Goal: Information Seeking & Learning: Learn about a topic

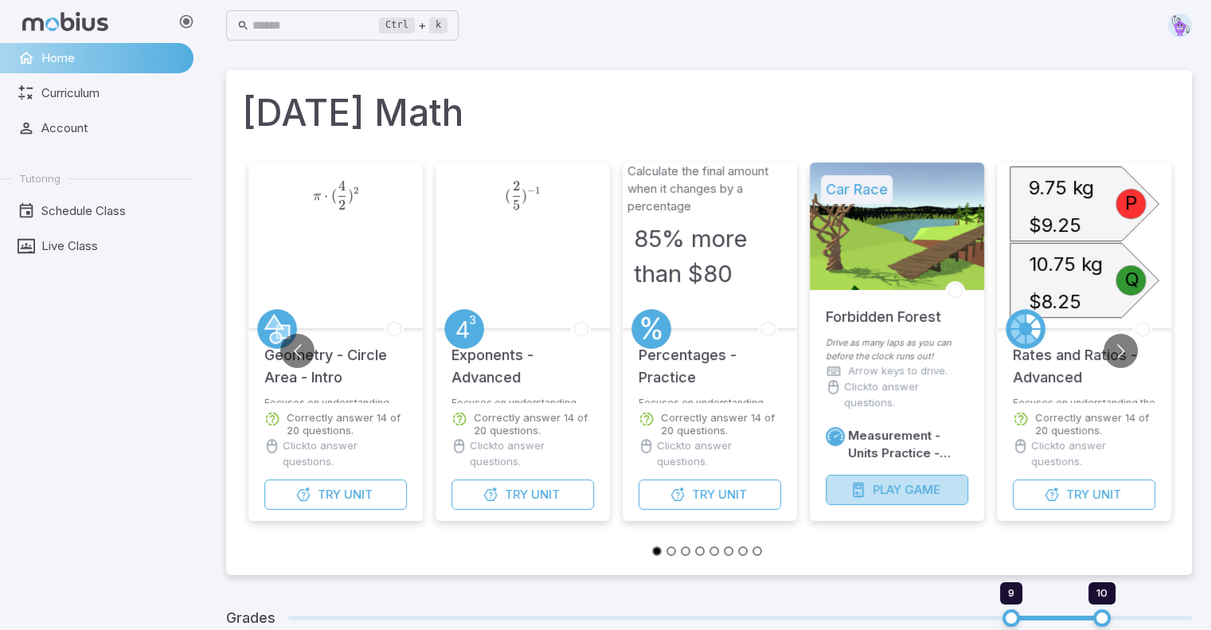
click at [895, 490] on span "Play" at bounding box center [887, 490] width 29 height 18
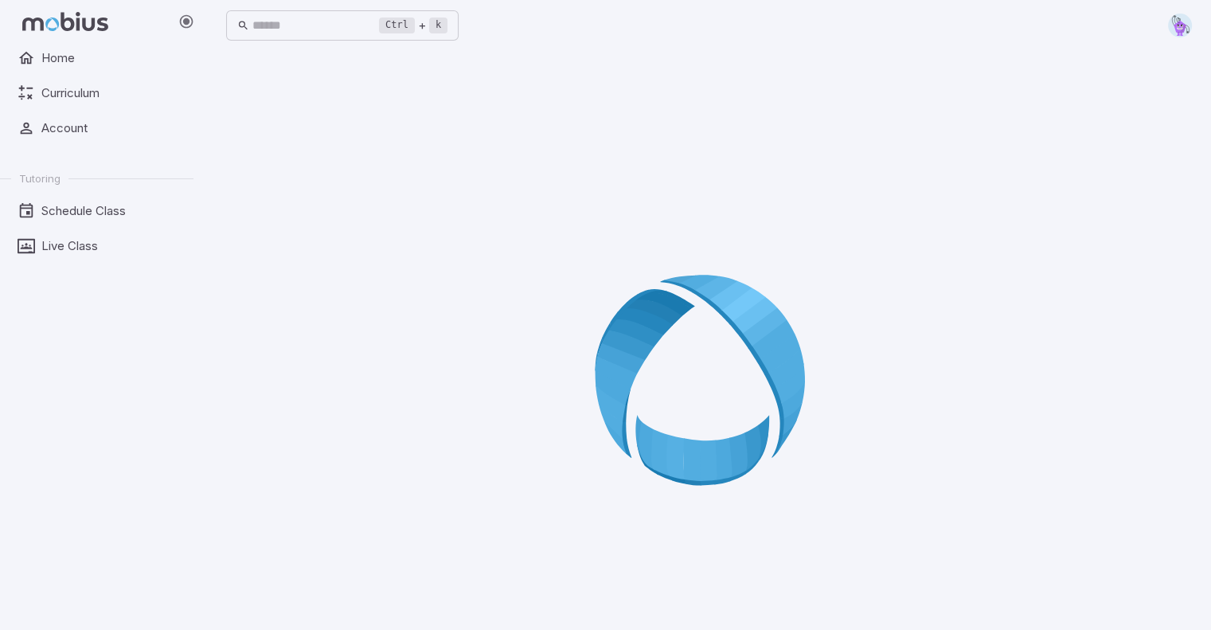
click at [894, 491] on div at bounding box center [709, 385] width 966 height 630
click at [557, 427] on div at bounding box center [709, 385] width 966 height 630
click at [61, 57] on span "Home" at bounding box center [111, 58] width 141 height 18
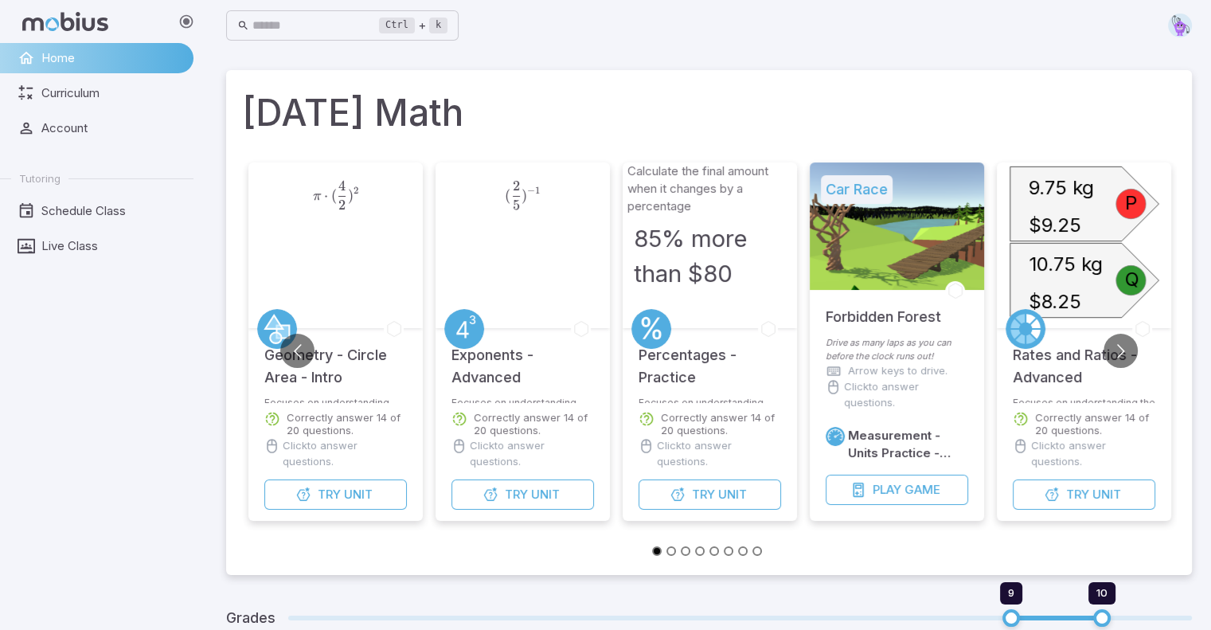
click at [921, 208] on div at bounding box center [897, 225] width 174 height 127
click at [888, 492] on span "Play" at bounding box center [887, 490] width 29 height 18
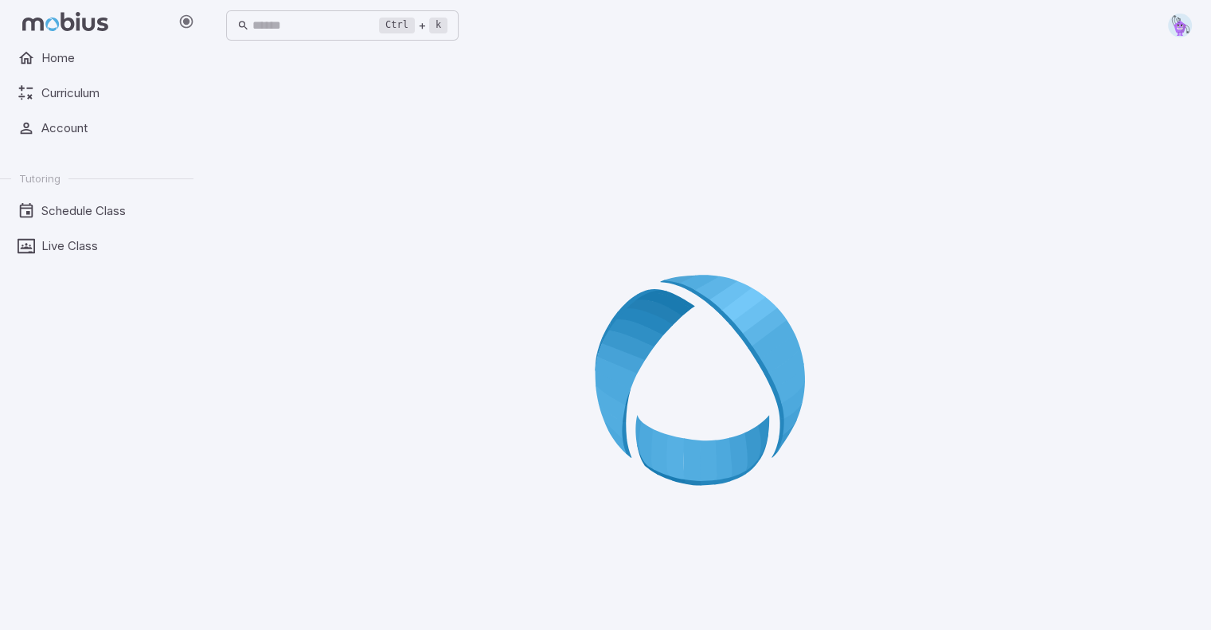
click at [582, 109] on div at bounding box center [709, 385] width 966 height 630
click at [718, 347] on icon at bounding box center [709, 385] width 229 height 229
click at [60, 56] on span "Home" at bounding box center [111, 58] width 141 height 18
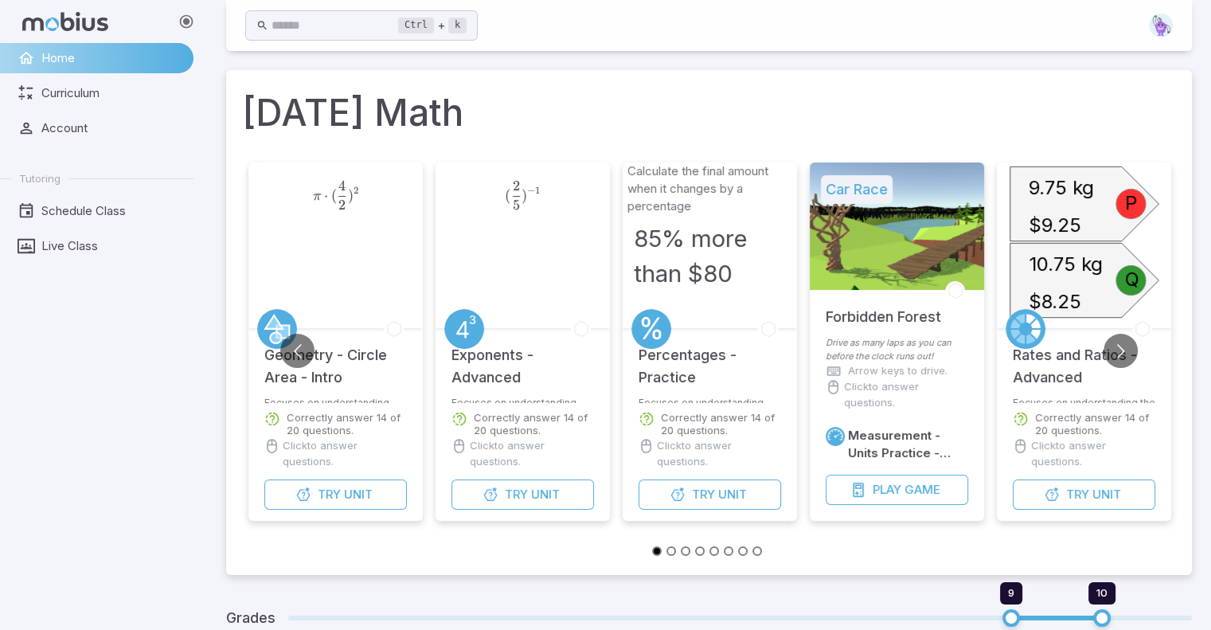
scroll to position [82, 0]
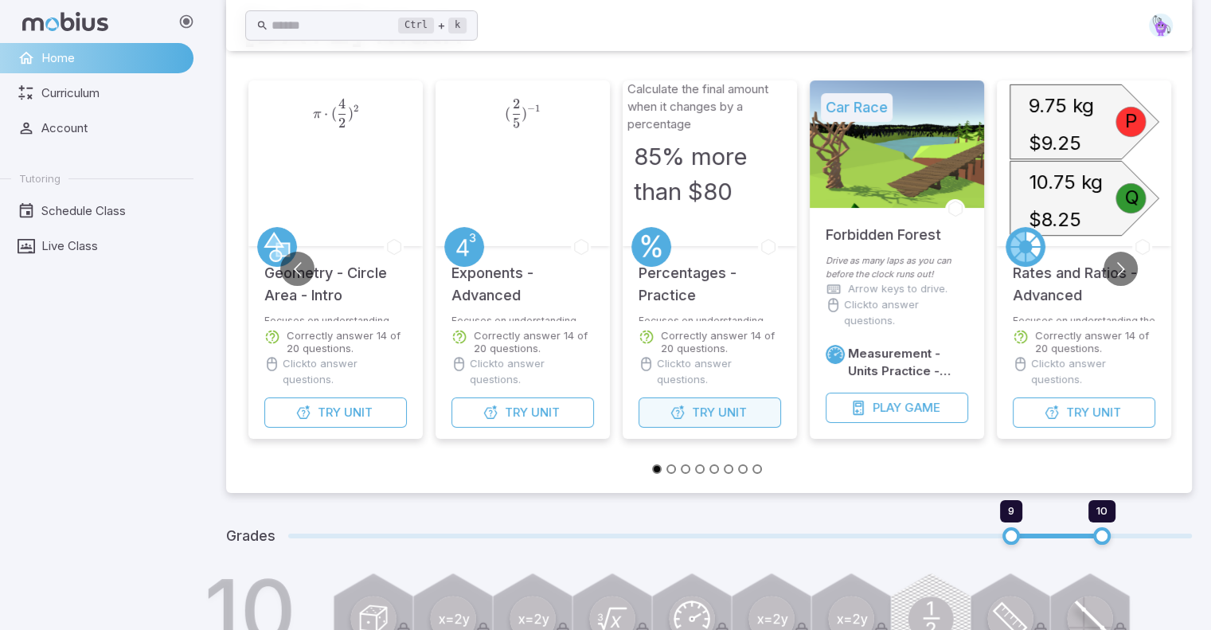
click at [738, 417] on span "Unit" at bounding box center [732, 413] width 29 height 18
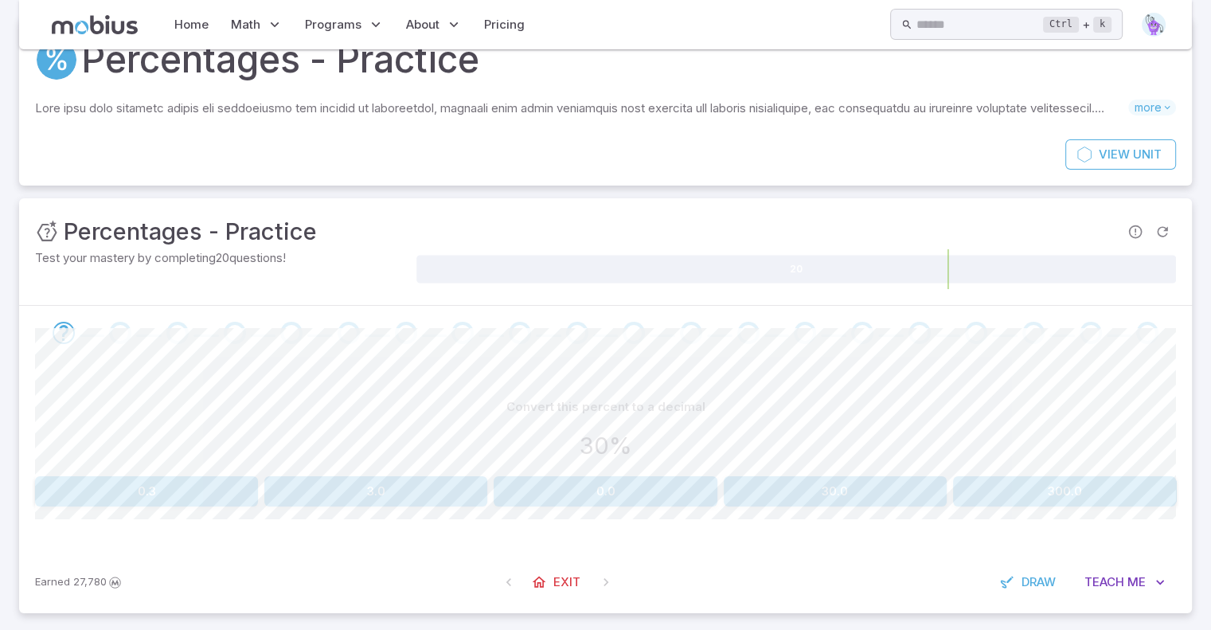
scroll to position [60, 0]
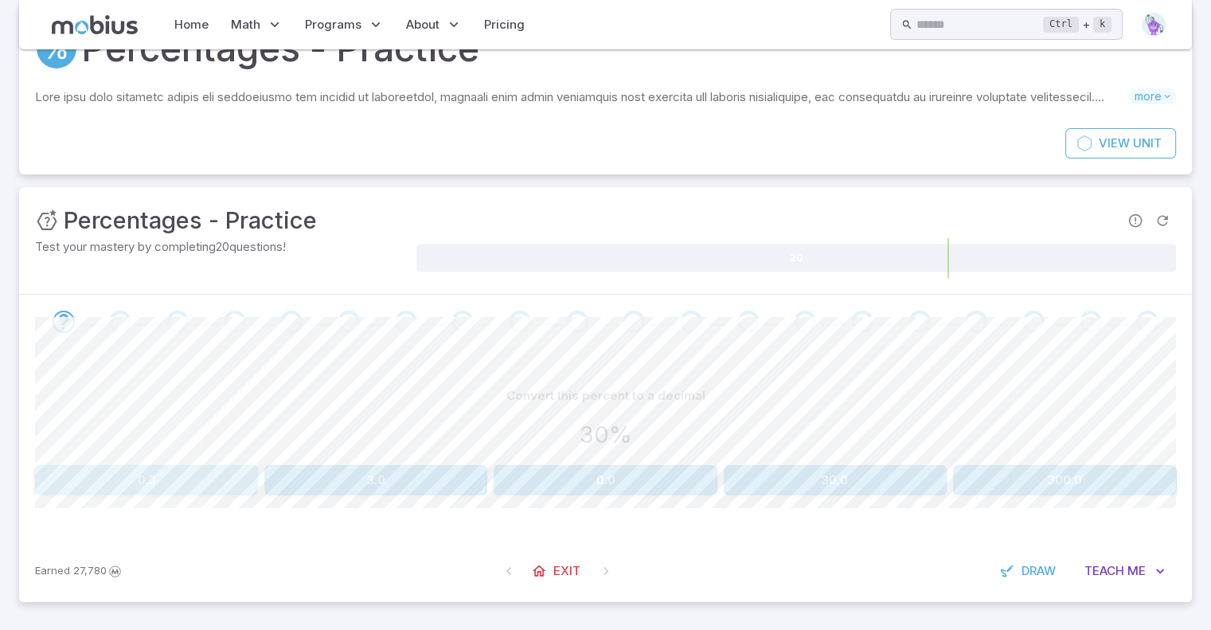
click at [210, 477] on button "0.3" at bounding box center [146, 480] width 223 height 30
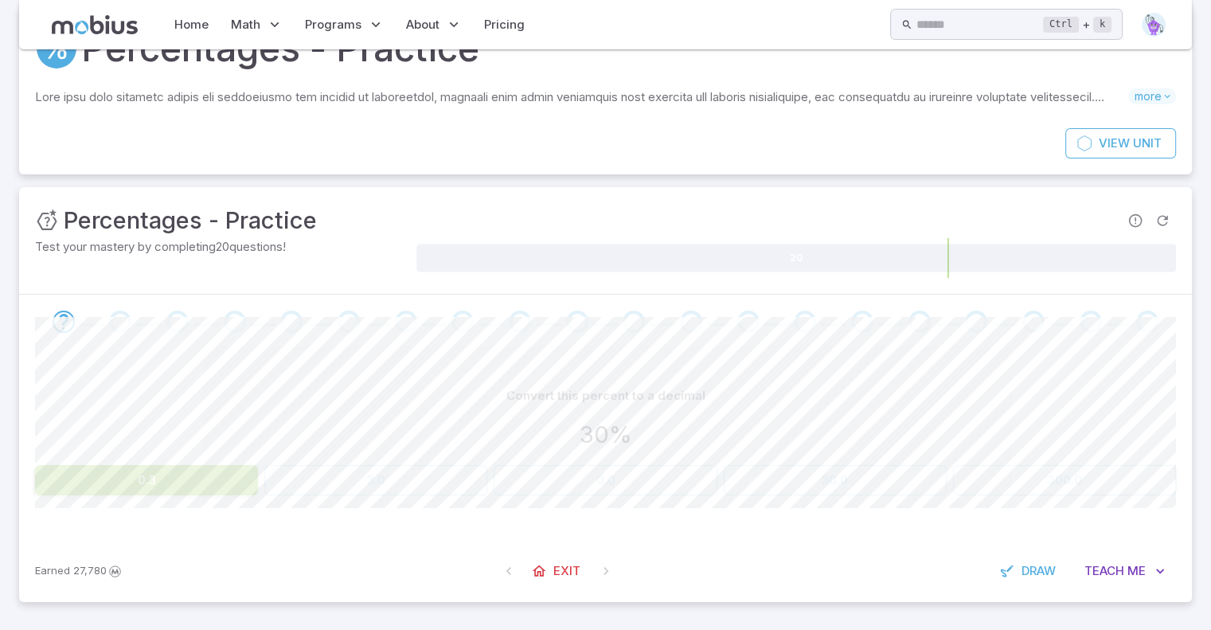
click at [151, 472] on button "0.3" at bounding box center [146, 480] width 223 height 30
click at [604, 569] on span at bounding box center [606, 571] width 29 height 29
click at [585, 483] on div "0.3 3.0 0.0 30.0 300.0" at bounding box center [605, 480] width 1141 height 30
click at [190, 475] on button "0.3" at bounding box center [146, 480] width 223 height 30
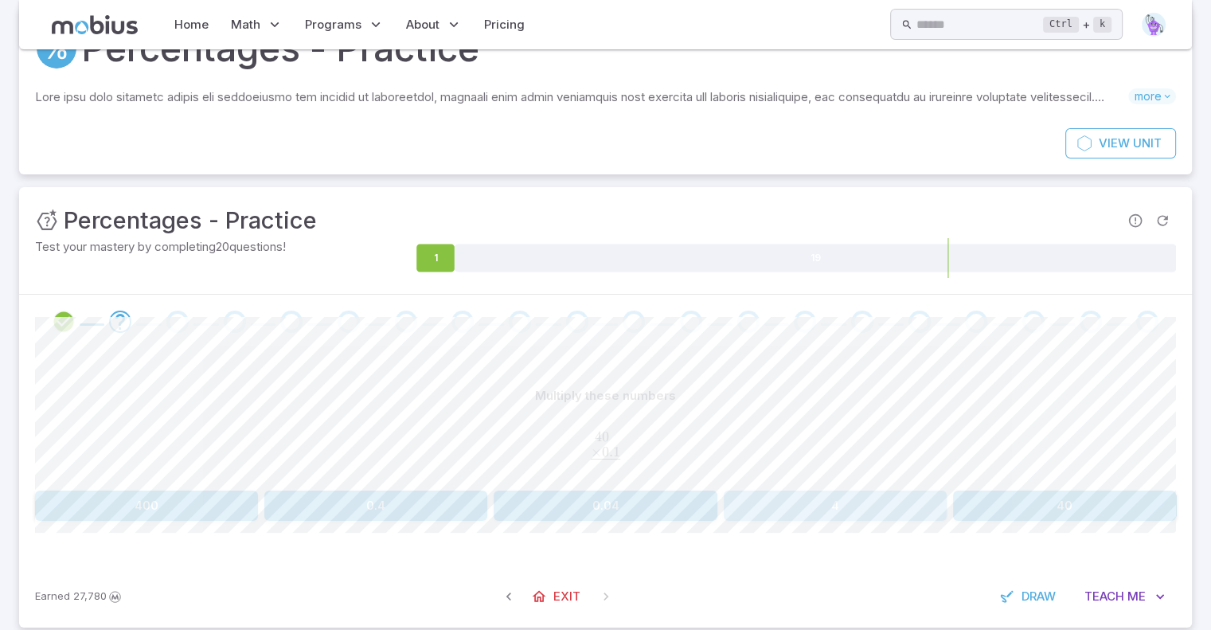
click at [791, 511] on button "4" at bounding box center [835, 506] width 223 height 30
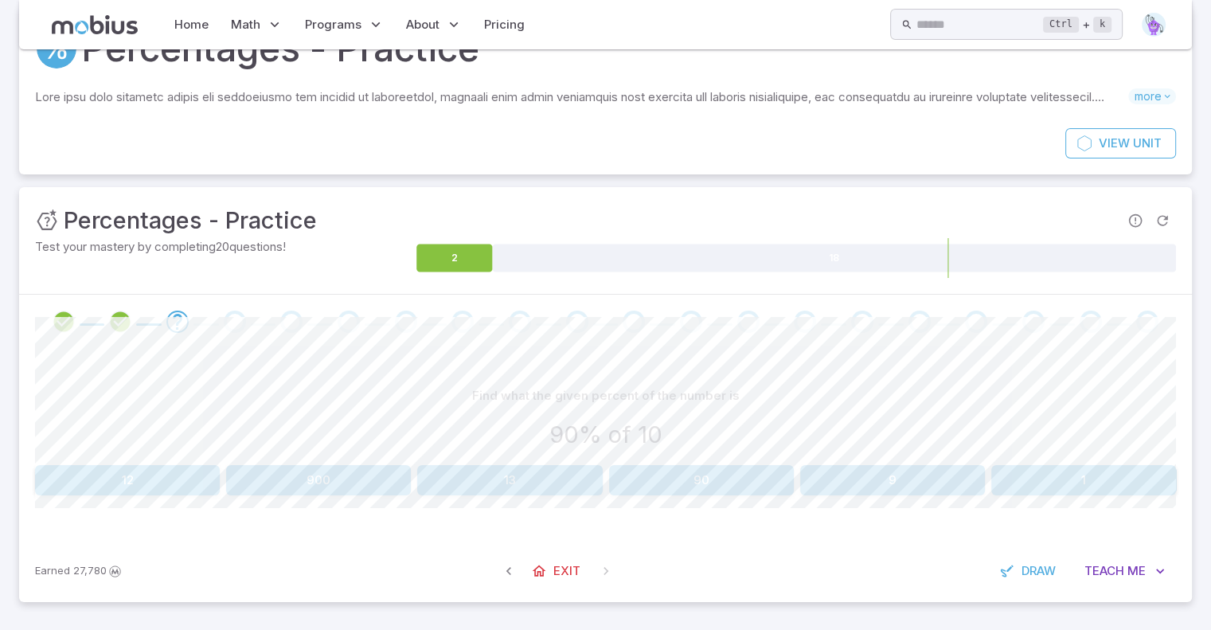
click at [894, 489] on button "9" at bounding box center [892, 480] width 185 height 30
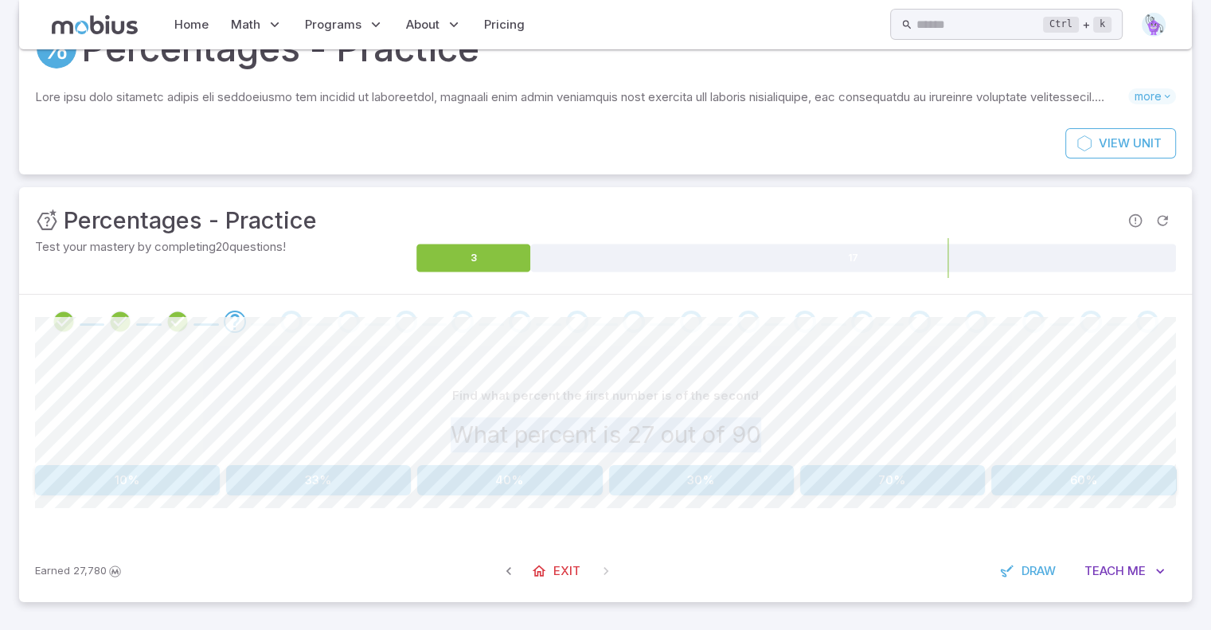
drag, startPoint x: 448, startPoint y: 436, endPoint x: 827, endPoint y: 424, distance: 379.3
click at [827, 424] on div "What percent is 27 out of 90" at bounding box center [605, 434] width 1141 height 35
copy h3 "What percent is 27 out of 90"
click at [710, 485] on button "30%" at bounding box center [701, 480] width 185 height 30
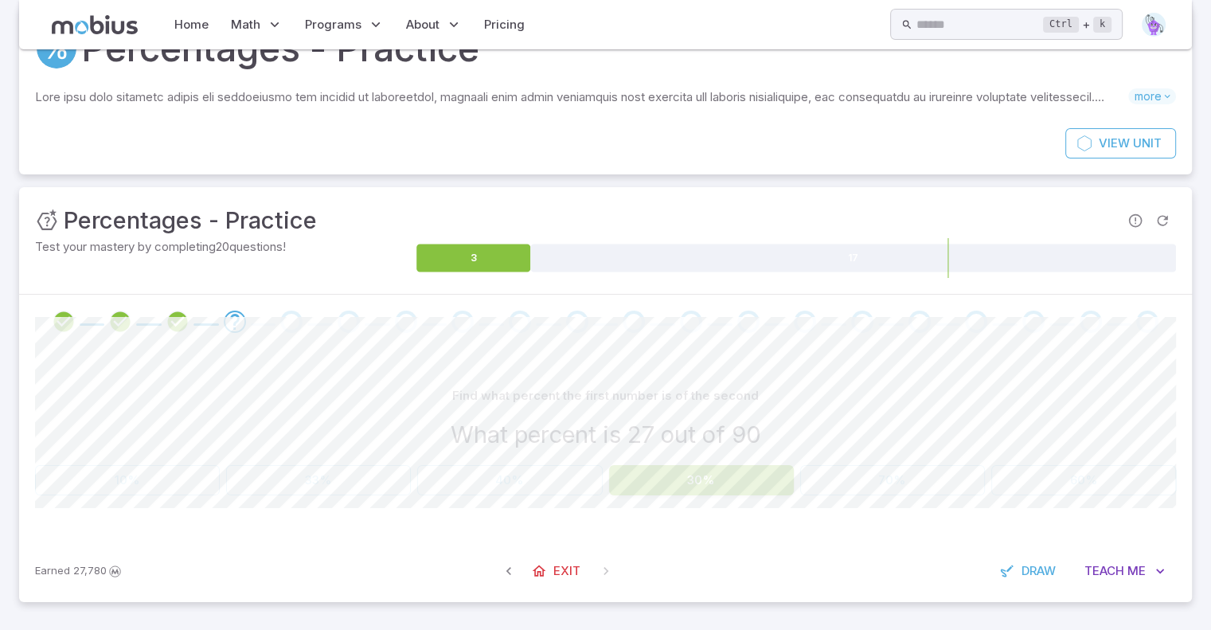
click at [765, 607] on div "Percentages - Practice Skills you will learn include: Calculating percents Perc…" at bounding box center [605, 310] width 1173 height 609
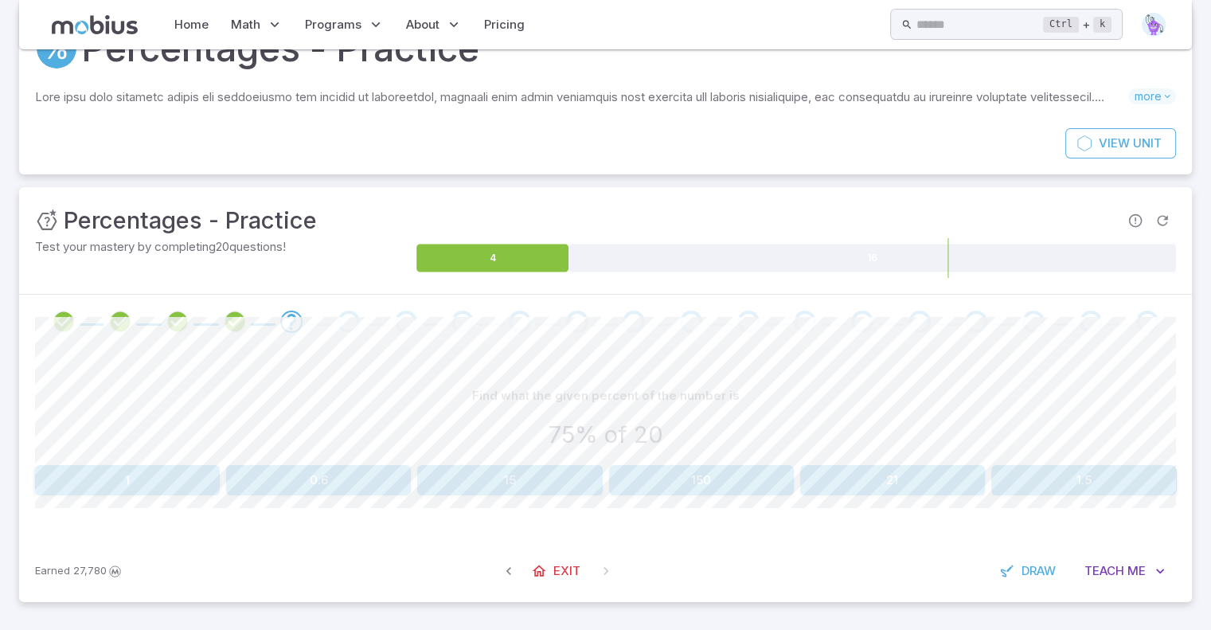
click at [585, 483] on button "15" at bounding box center [509, 480] width 185 height 30
drag, startPoint x: 796, startPoint y: 426, endPoint x: 491, endPoint y: 408, distance: 305.6
click at [491, 408] on div "Find what the full number is for the given percent" at bounding box center [605, 396] width 1141 height 30
click at [675, 417] on h3 "12 is 15% of a number" at bounding box center [606, 434] width 239 height 35
click at [155, 494] on button "80" at bounding box center [146, 480] width 223 height 30
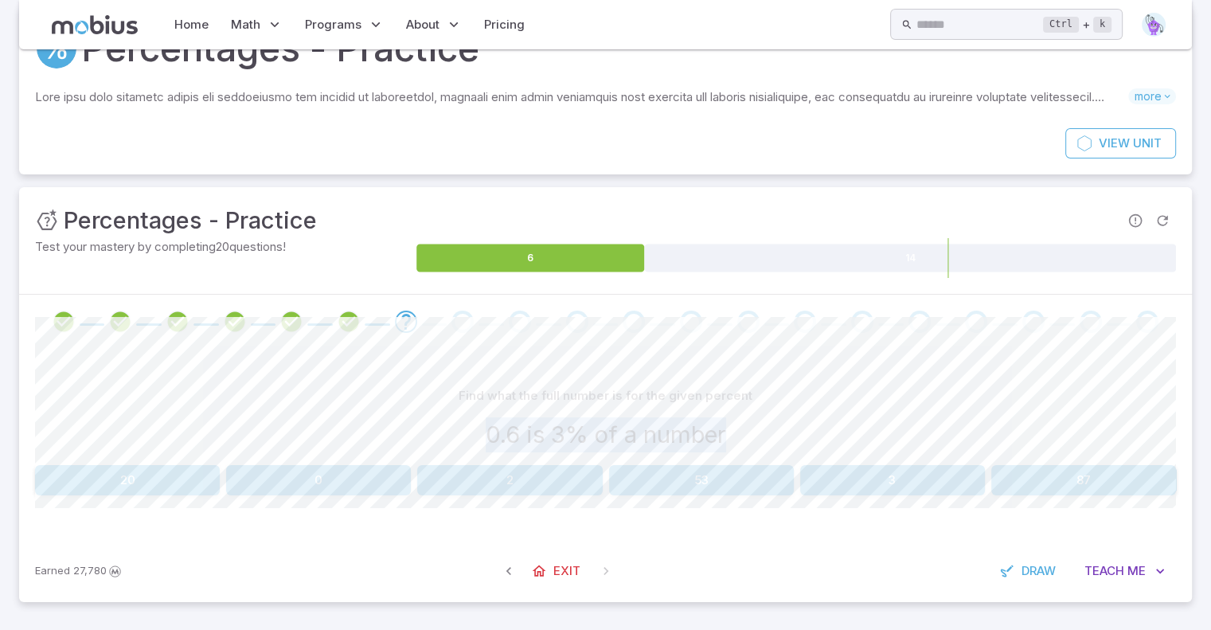
drag, startPoint x: 484, startPoint y: 437, endPoint x: 784, endPoint y: 419, distance: 300.0
click at [784, 419] on div "0.6 is 3% of a number" at bounding box center [605, 434] width 1141 height 35
copy h3 "0.6 is 3% of a number"
click at [141, 467] on button "20" at bounding box center [127, 480] width 185 height 30
click at [865, 418] on div "80 shrinks to 0" at bounding box center [605, 434] width 1141 height 35
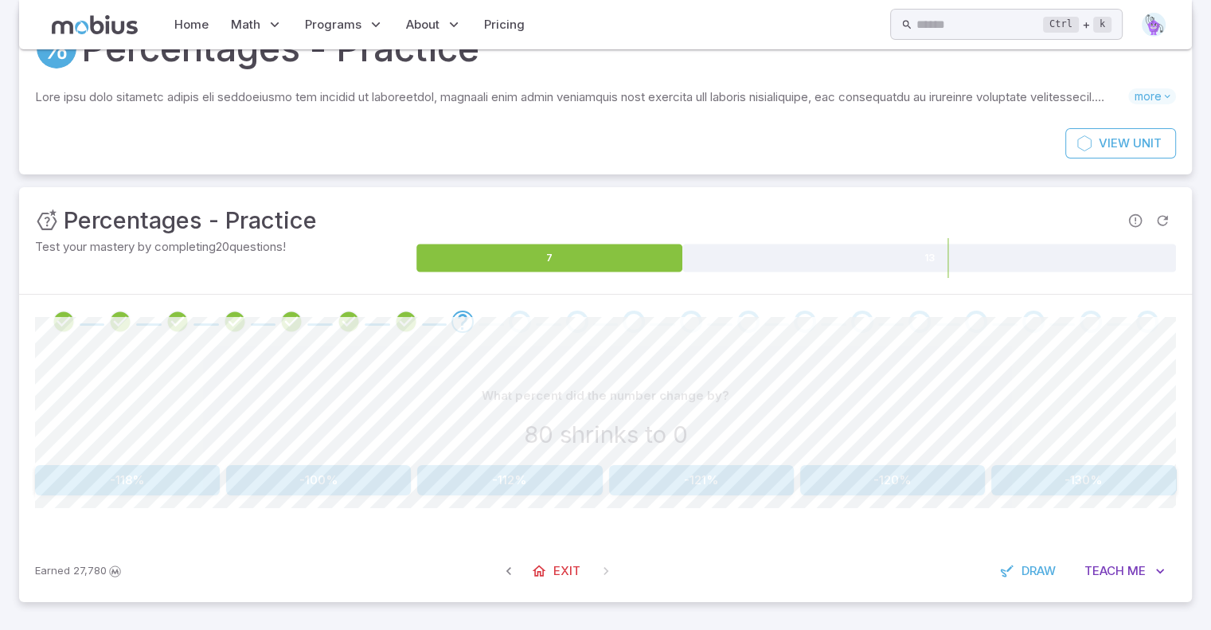
click at [360, 479] on button "-100%" at bounding box center [318, 480] width 185 height 30
drag, startPoint x: 509, startPoint y: 435, endPoint x: 773, endPoint y: 436, distance: 263.6
click at [773, 436] on div "55% less than 20" at bounding box center [605, 434] width 1141 height 35
copy h3 "55% less than 20"
click at [165, 475] on button "9" at bounding box center [127, 480] width 185 height 30
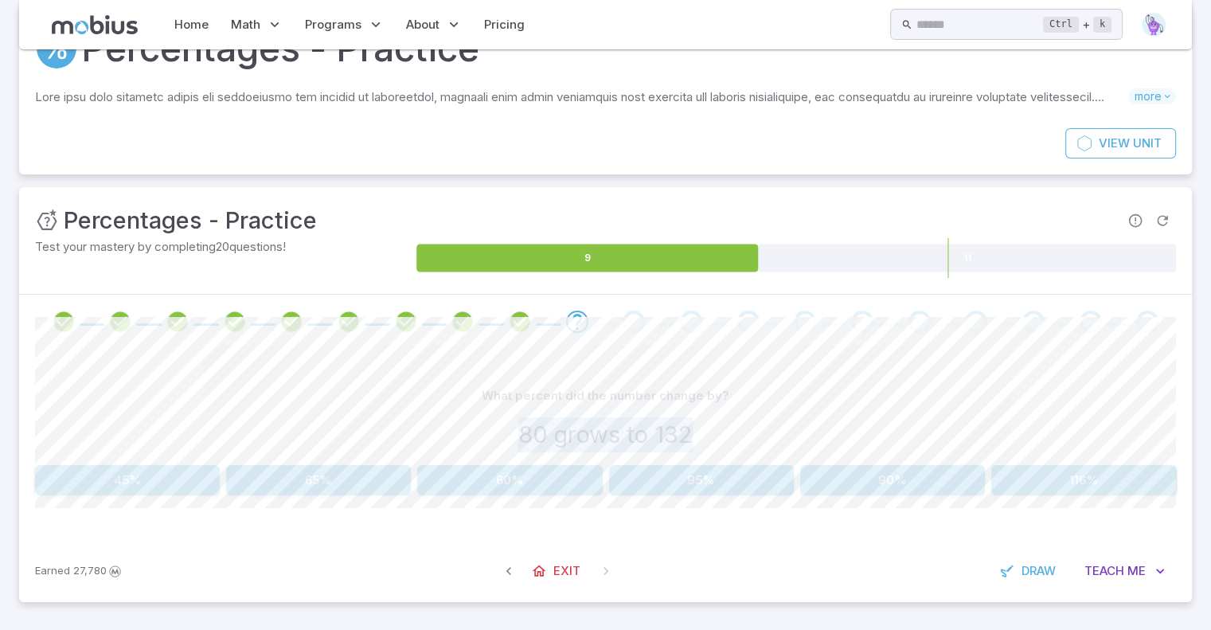
drag, startPoint x: 518, startPoint y: 438, endPoint x: 690, endPoint y: 432, distance: 172.1
click at [690, 432] on h3 "80 grows to 132" at bounding box center [605, 434] width 174 height 35
click at [556, 421] on h3 "80 grows to 132" at bounding box center [605, 434] width 174 height 35
drag, startPoint x: 485, startPoint y: 388, endPoint x: 730, endPoint y: 427, distance: 248.4
click at [730, 427] on div "What percent did the number change by? 80 grows to 132" at bounding box center [605, 420] width 1141 height 78
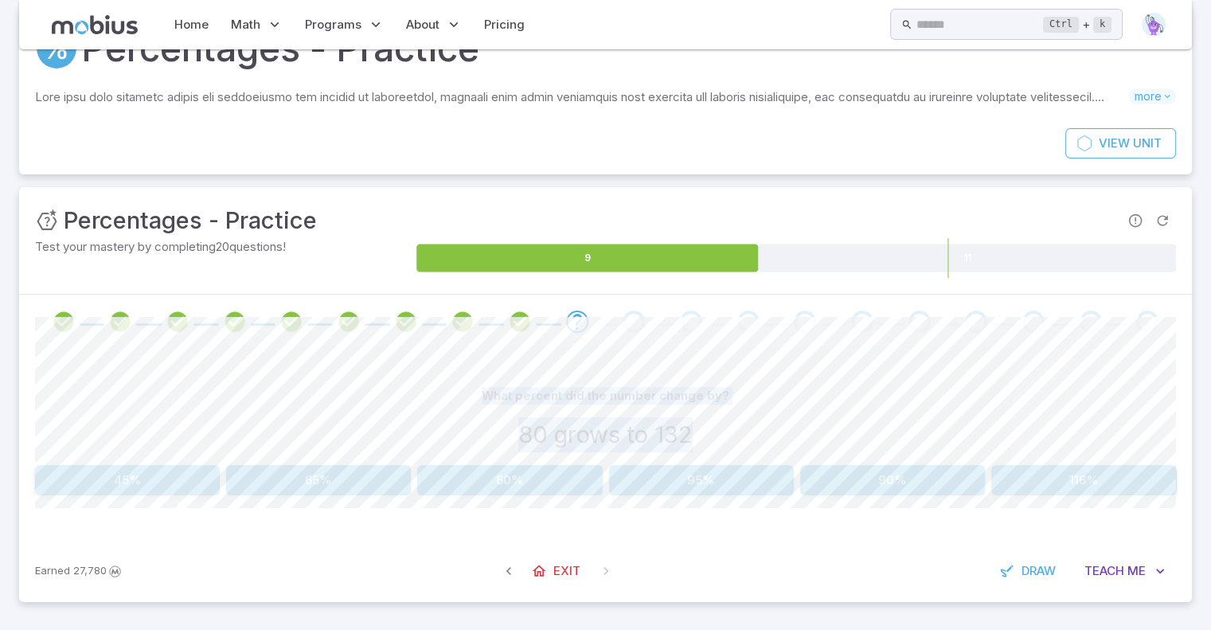
copy div "What percent did the number change by? 80 grows to 132"
click at [789, 368] on div "What percent did the number change by? 80 grows to 132 45% 65% 60% 95% 90% 116%…" at bounding box center [605, 444] width 1141 height 191
click at [522, 498] on div "What percent did the number change by? 80 grows to 132 45% 65% 60% 95% 90% 116%…" at bounding box center [605, 444] width 1141 height 191
click at [514, 471] on button "60%" at bounding box center [509, 480] width 185 height 30
click at [542, 473] on button "165" at bounding box center [509, 480] width 185 height 30
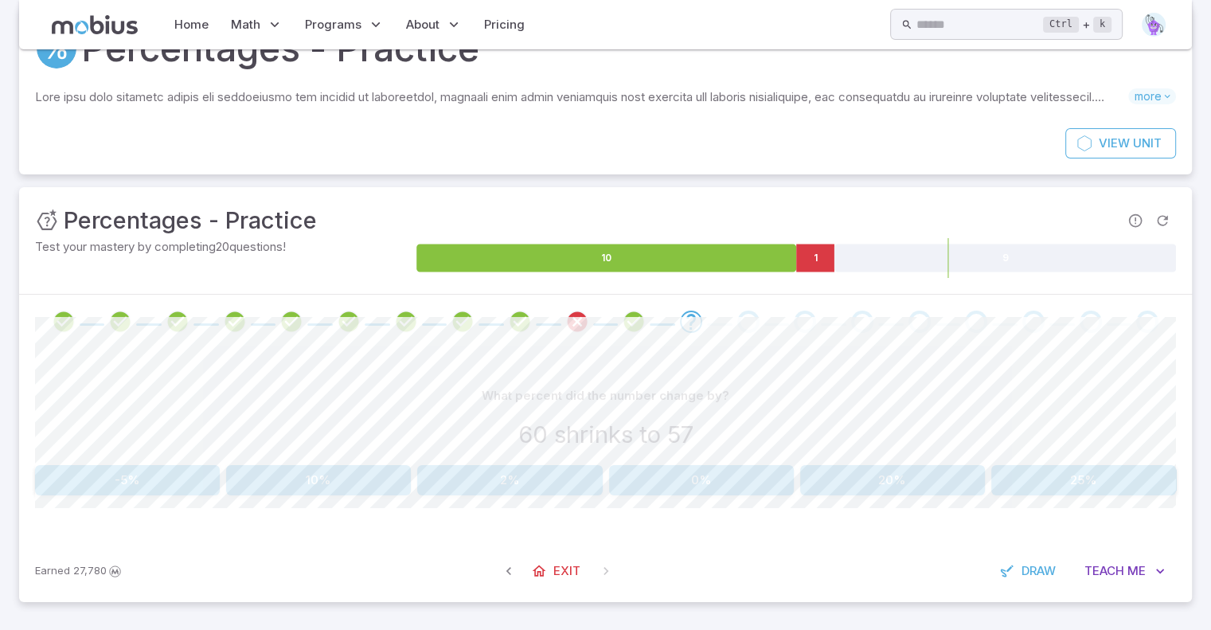
click at [492, 481] on button "2%" at bounding box center [509, 480] width 185 height 30
drag, startPoint x: 512, startPoint y: 431, endPoint x: 782, endPoint y: 450, distance: 270.7
click at [782, 450] on div "45% less than 60" at bounding box center [605, 434] width 1141 height 35
copy h3 "45% less than 60"
click at [825, 361] on div "Calculate the final number when it changes by a percentage 45% less than 60 44.…" at bounding box center [605, 444] width 1141 height 191
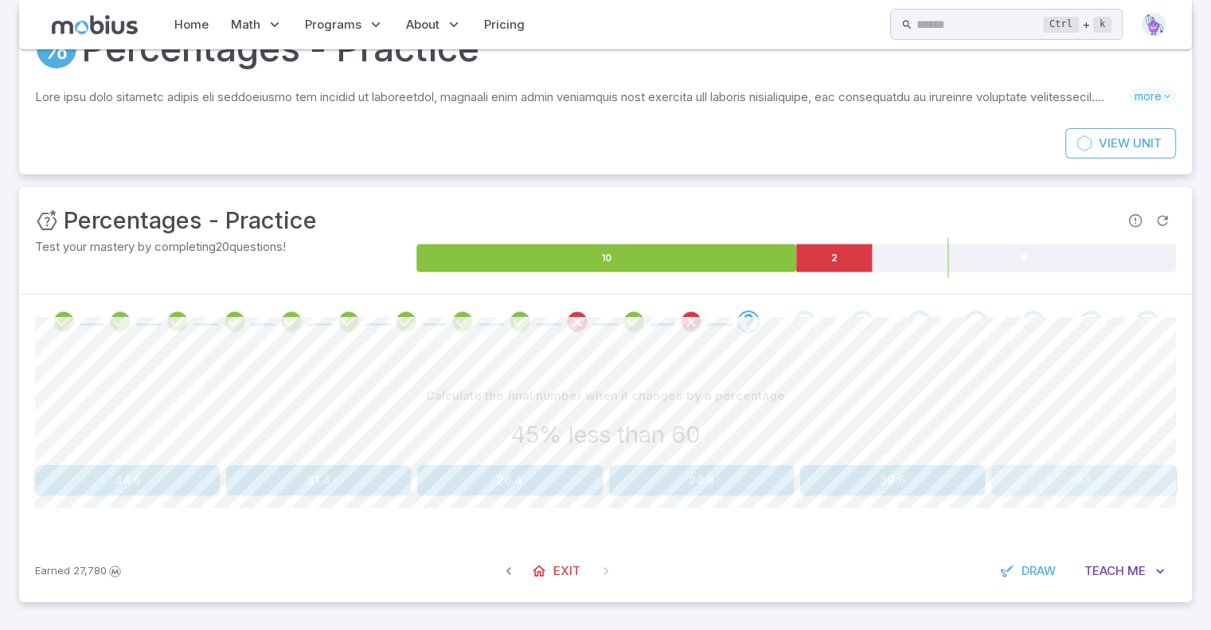
click at [1061, 482] on button "33" at bounding box center [1084, 480] width 185 height 30
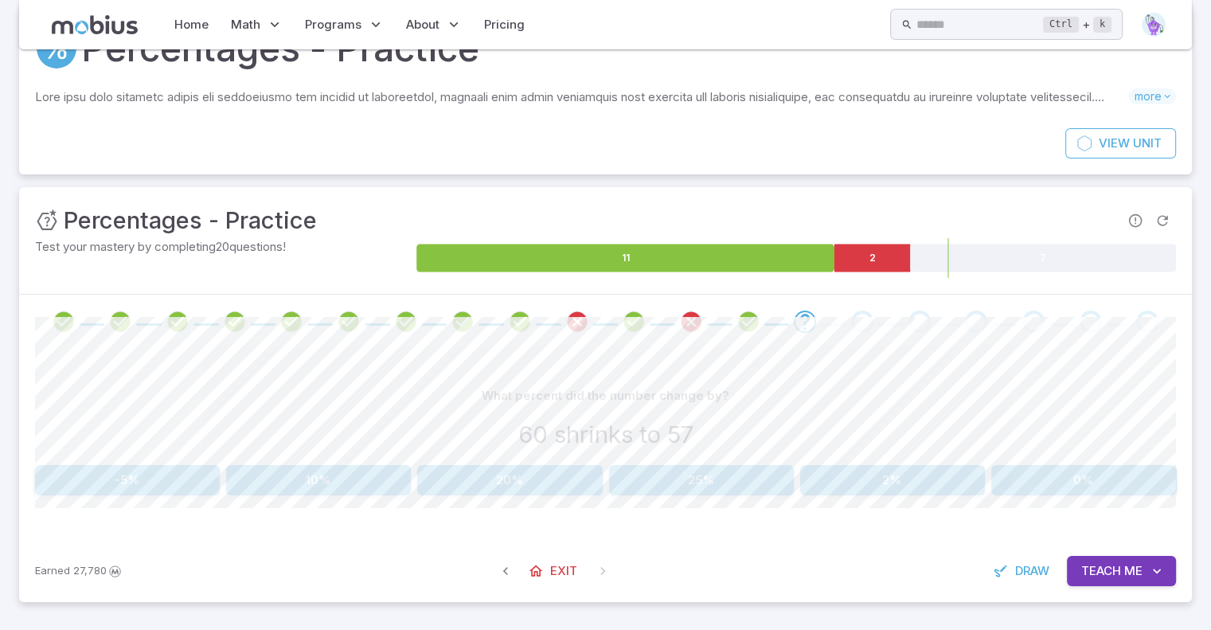
click at [184, 472] on button "-5%" at bounding box center [127, 480] width 185 height 30
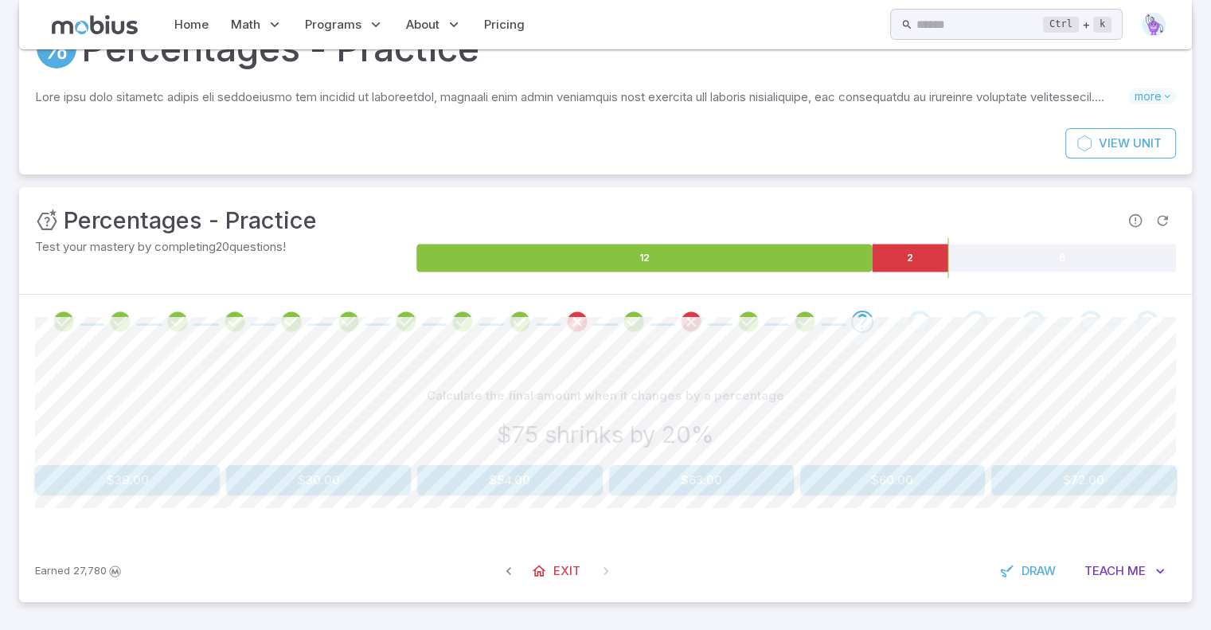
click at [925, 478] on button "$60.00" at bounding box center [892, 480] width 185 height 30
drag, startPoint x: 485, startPoint y: 440, endPoint x: 786, endPoint y: 409, distance: 302.6
click at [786, 409] on div "Calculate the final amount when it changes by a percentage $88 plus 25% interest" at bounding box center [605, 420] width 1141 height 78
drag, startPoint x: 767, startPoint y: 426, endPoint x: 473, endPoint y: 433, distance: 294.0
click at [473, 433] on div "$88 plus 25% interest" at bounding box center [605, 434] width 1141 height 35
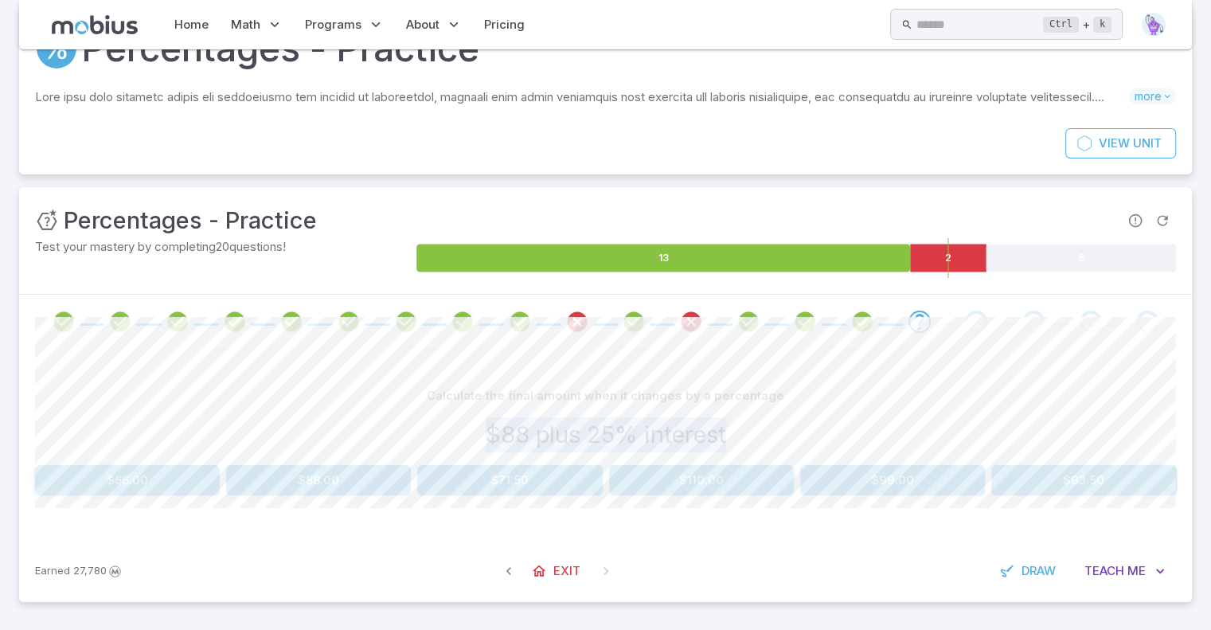
copy h3 "$88 plus 25% interest"
click at [887, 366] on div "Calculate the final amount when it changes by a percentage $88 plus 25% interes…" at bounding box center [605, 444] width 1141 height 191
click at [708, 479] on button "$110.00" at bounding box center [701, 480] width 185 height 30
click at [875, 491] on button "-106%" at bounding box center [892, 480] width 185 height 30
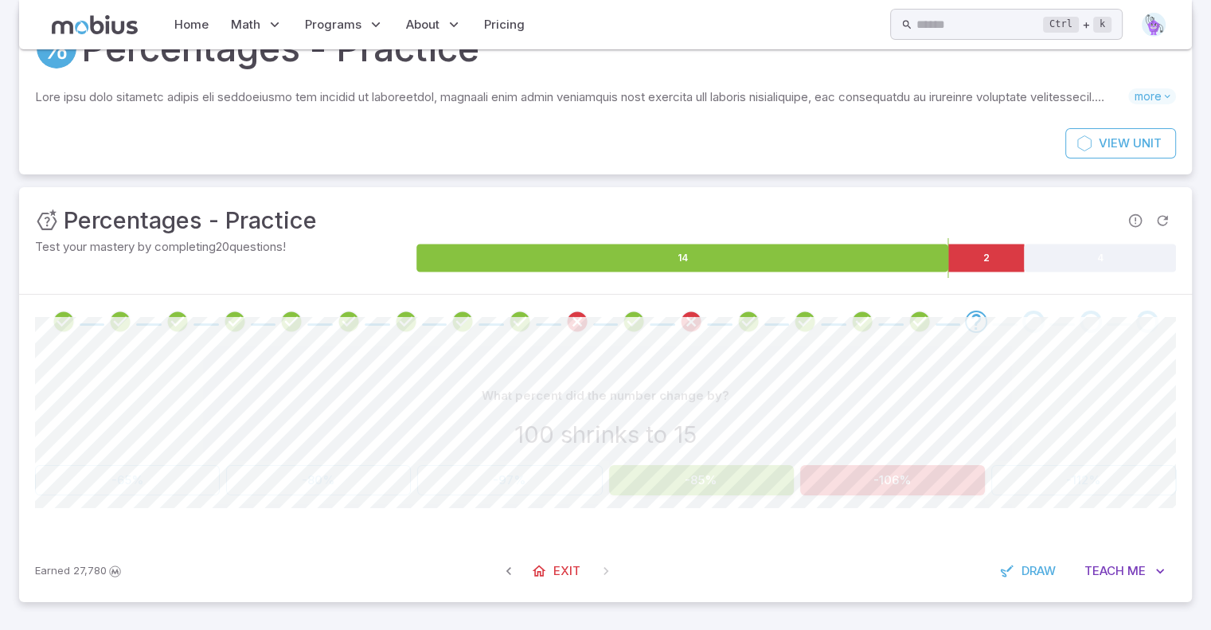
click at [752, 480] on button "-85%" at bounding box center [701, 480] width 185 height 30
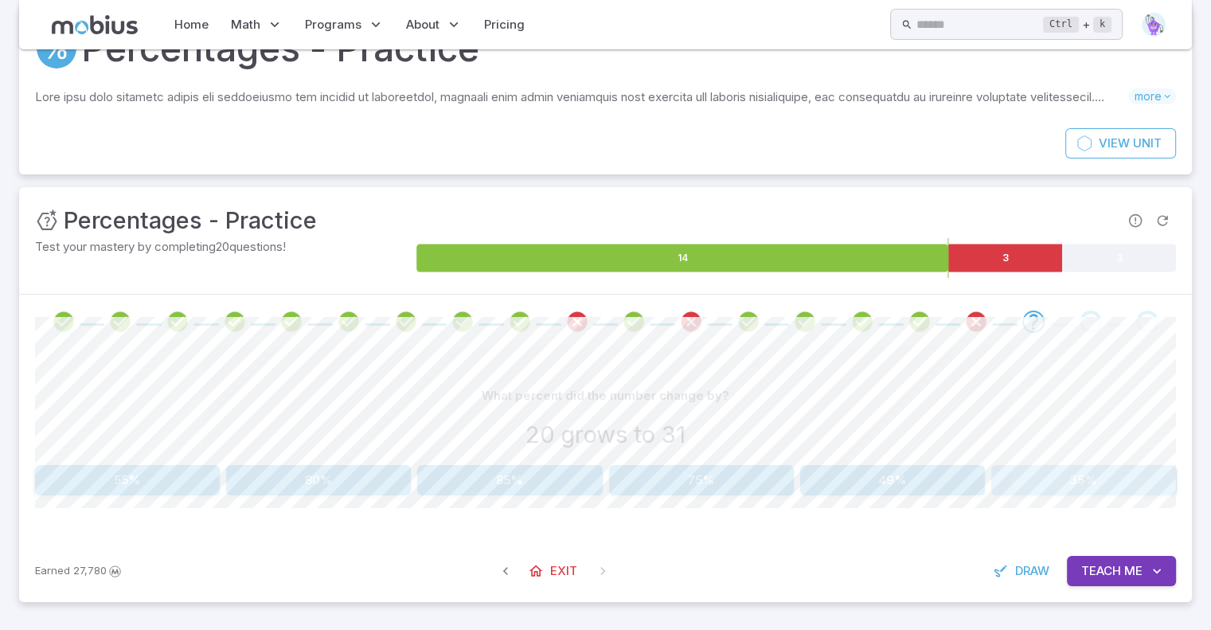
click at [1043, 479] on button "35%" at bounding box center [1084, 480] width 185 height 30
click at [755, 467] on button "54.4" at bounding box center [701, 480] width 185 height 30
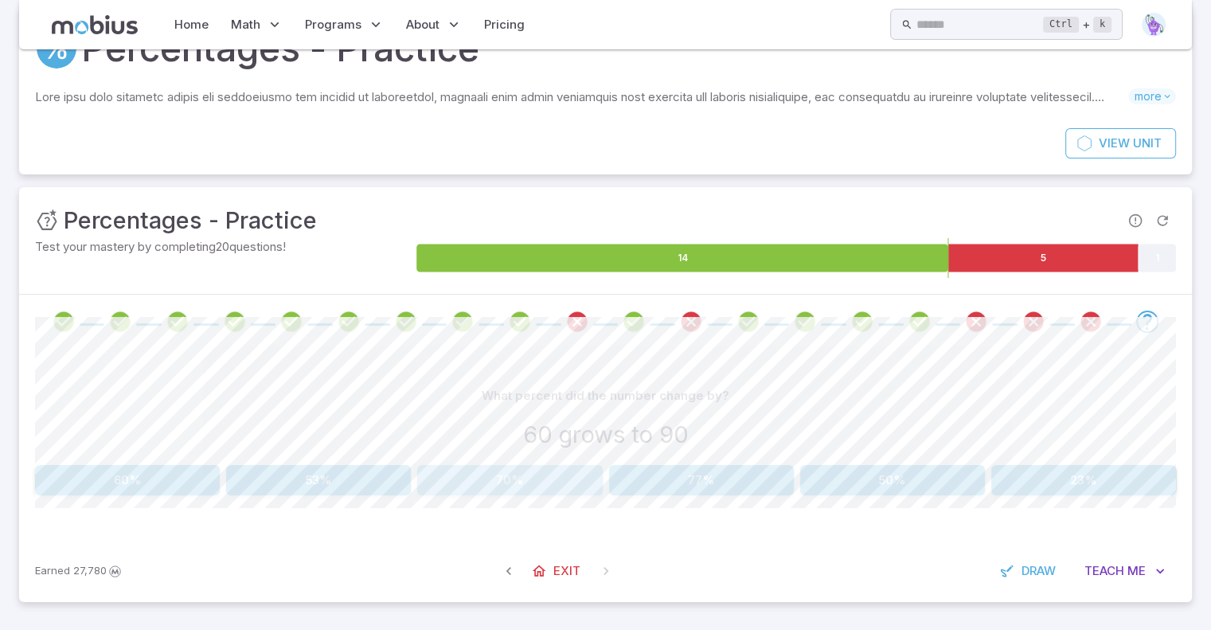
click at [448, 480] on button "70%" at bounding box center [509, 480] width 185 height 30
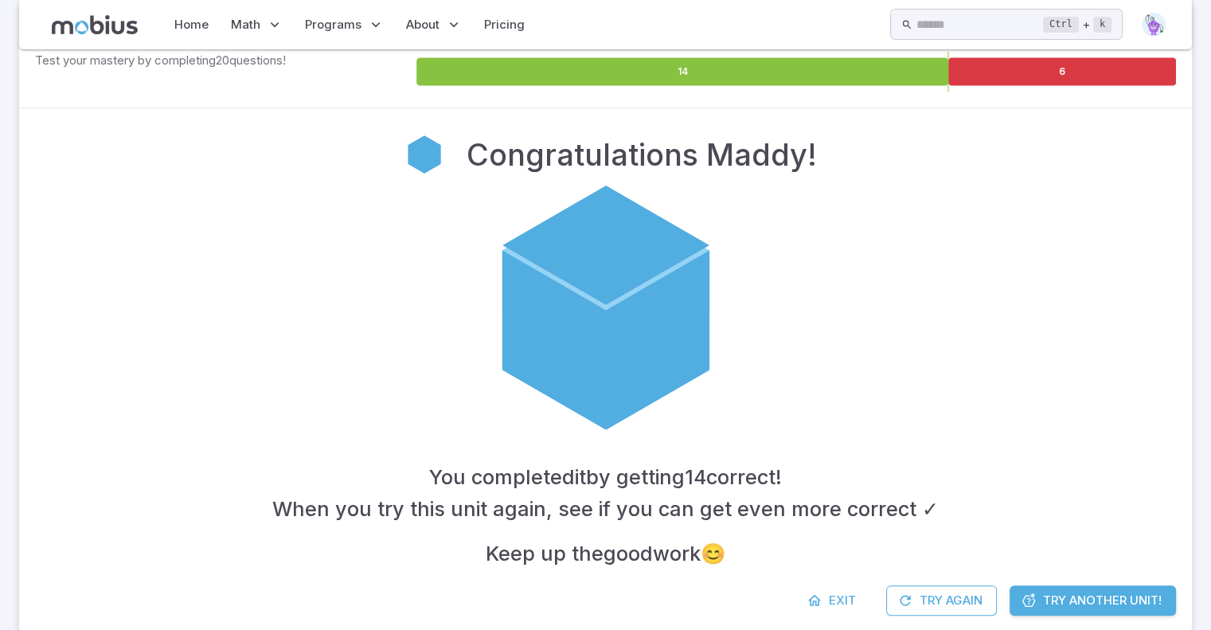
scroll to position [276, 0]
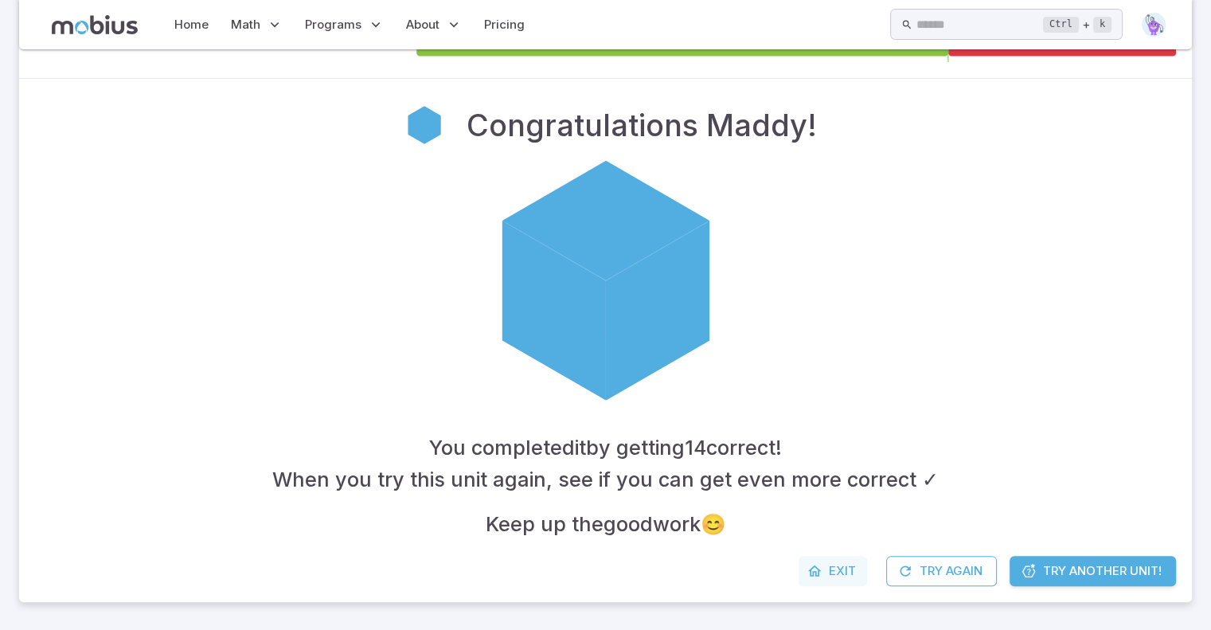
click at [833, 569] on span "Exit" at bounding box center [842, 571] width 27 height 18
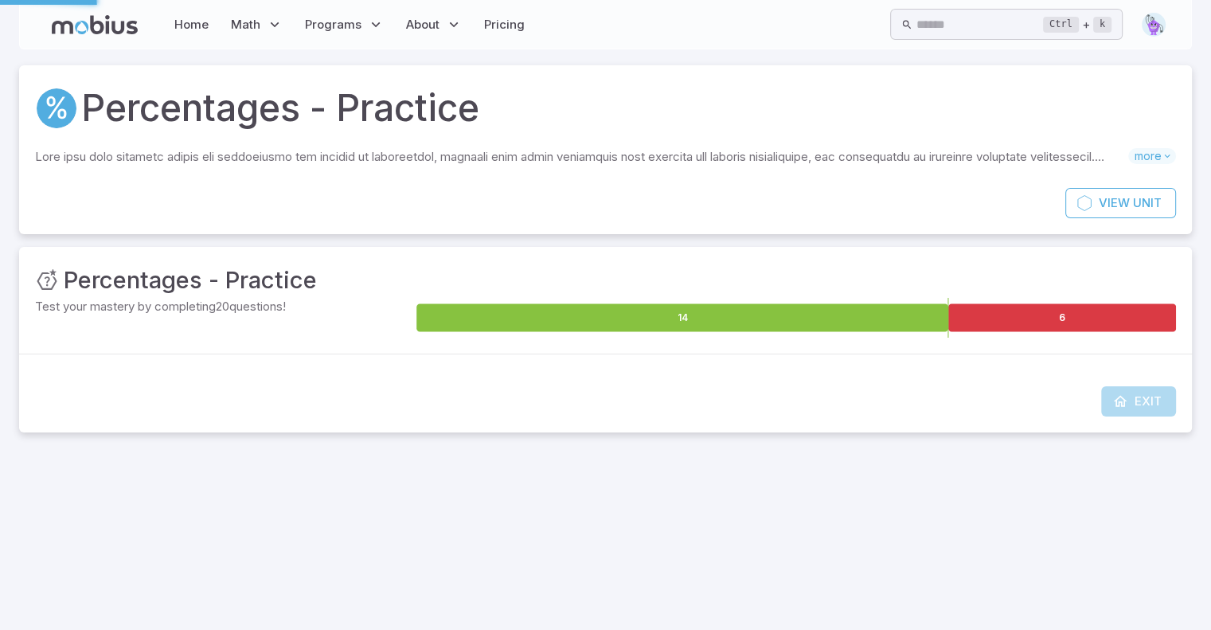
scroll to position [0, 0]
